Goal: Obtain resource: Download file/media

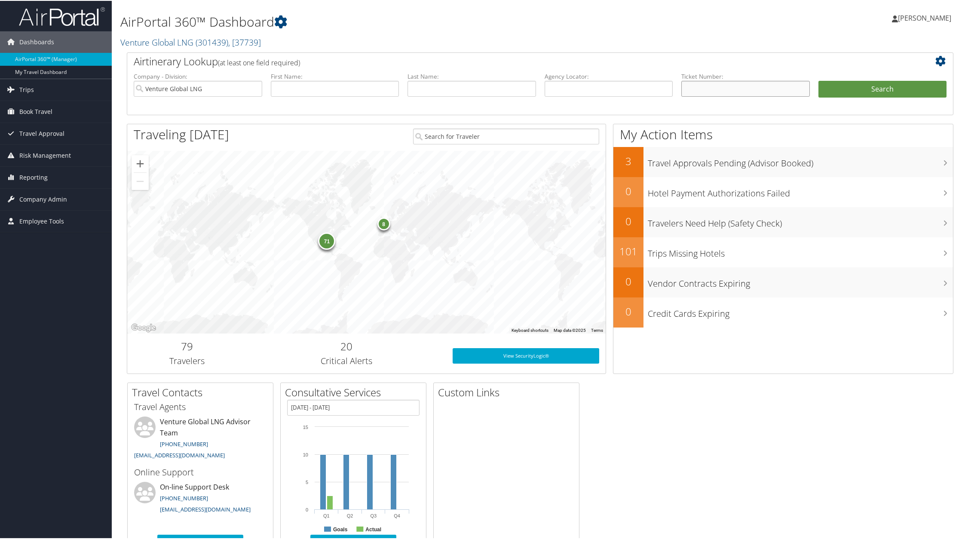
click at [729, 83] on input "text" at bounding box center [745, 88] width 128 height 16
paste input "1767309452646"
type input "1767309452646"
click at [894, 81] on button "Search" at bounding box center [882, 88] width 128 height 17
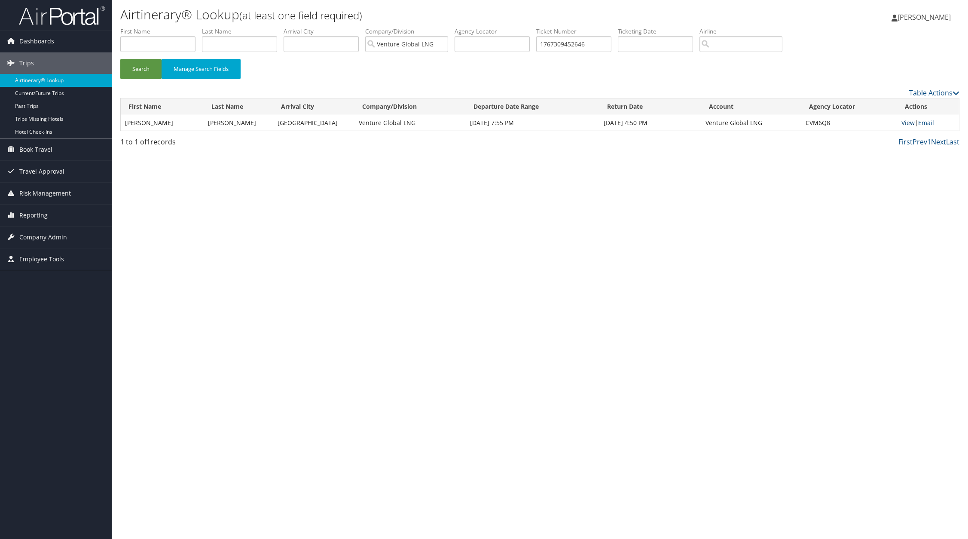
click at [906, 122] on link "View" at bounding box center [907, 123] width 13 height 8
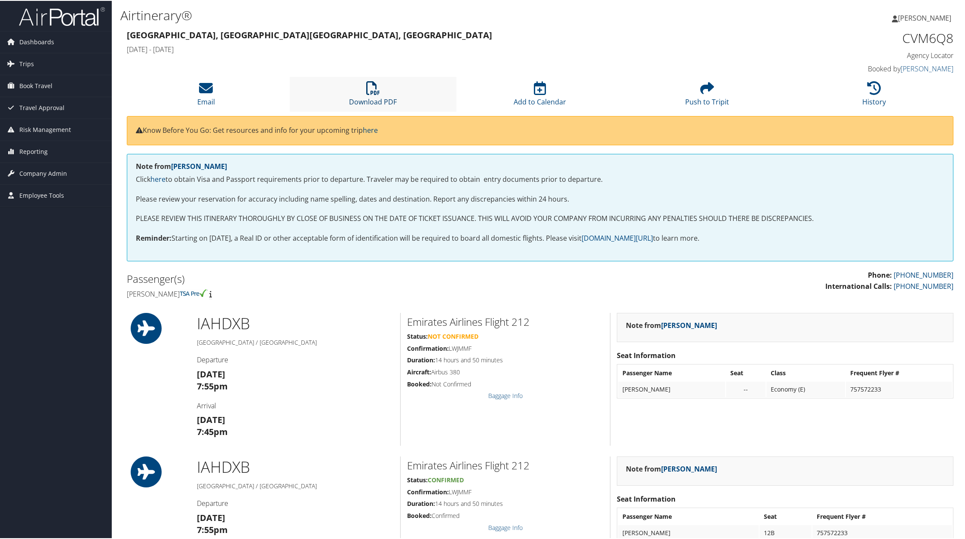
click at [371, 98] on link "Download PDF" at bounding box center [373, 95] width 48 height 21
